Goal: Check status: Check status

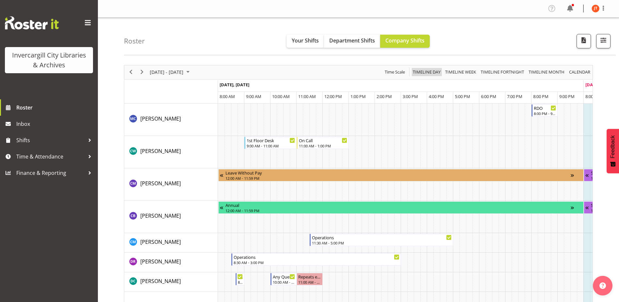
drag, startPoint x: 429, startPoint y: 69, endPoint x: 273, endPoint y: 153, distance: 177.8
click at [429, 69] on span "Timeline Day" at bounding box center [426, 72] width 29 height 8
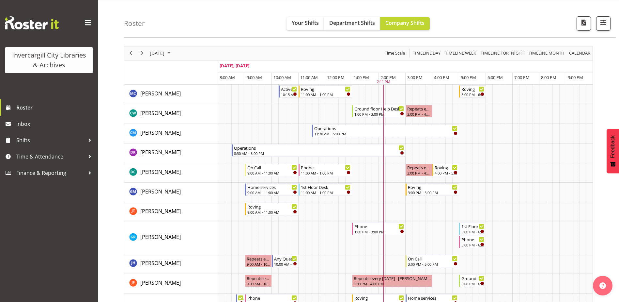
scroll to position [33, 0]
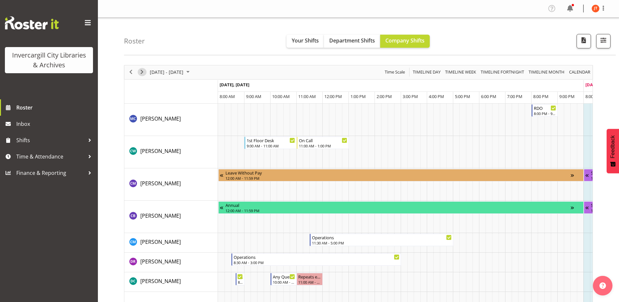
click at [143, 71] on span "Next" at bounding box center [142, 72] width 8 height 8
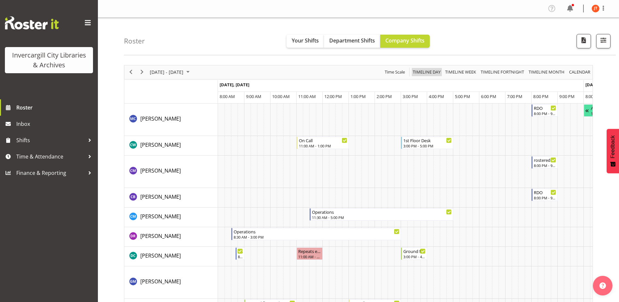
click at [420, 71] on span "Timeline Day" at bounding box center [426, 72] width 29 height 8
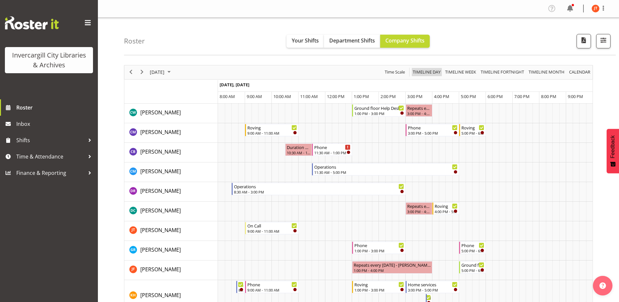
click at [425, 71] on span "Timeline Day" at bounding box center [426, 72] width 29 height 8
click at [173, 69] on span "October 2025" at bounding box center [169, 72] width 8 height 8
click at [187, 122] on span "8" at bounding box center [188, 122] width 10 height 10
